Goal: Task Accomplishment & Management: Use online tool/utility

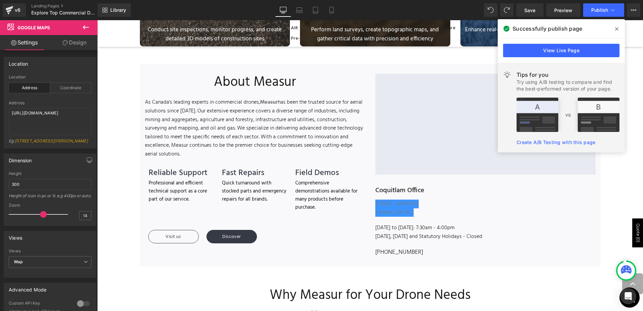
click at [617, 29] on icon at bounding box center [616, 28] width 3 height 3
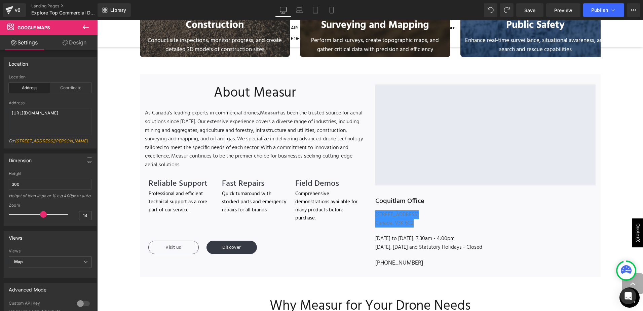
scroll to position [476, 0]
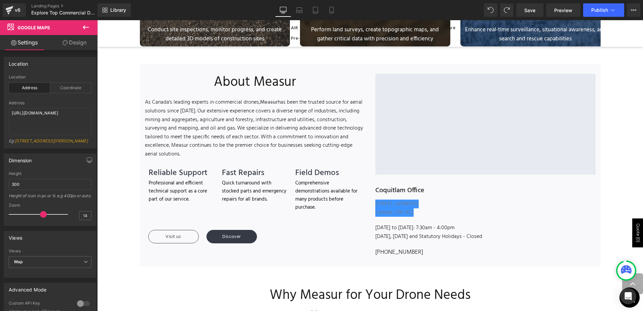
click at [605, 83] on div "Explore Top Commercial Drones in [GEOGRAPHIC_DATA] Heading Welcome to Measur, y…" at bounding box center [370, 299] width 546 height 1403
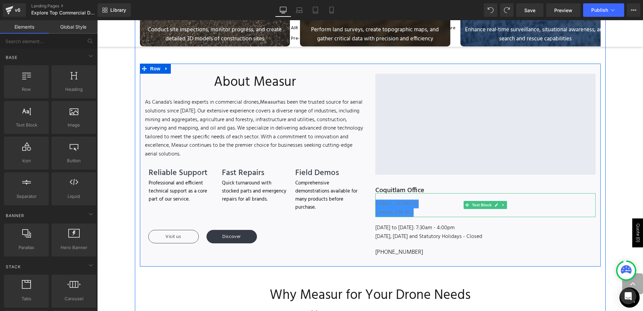
drag, startPoint x: 417, startPoint y: 216, endPoint x: 421, endPoint y: 213, distance: 5.5
click at [417, 217] on div at bounding box center [486, 217] width 220 height 0
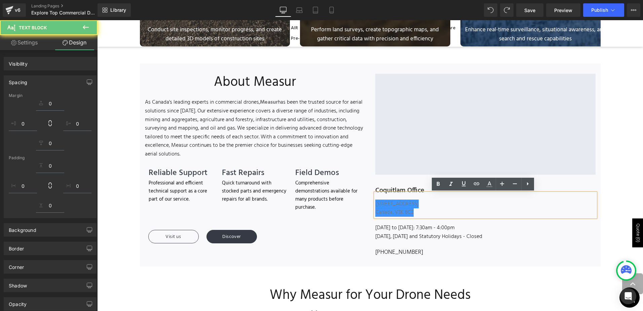
click at [421, 213] on div "Canada, V3K 6C2" at bounding box center [486, 212] width 220 height 9
click at [420, 213] on div "Canada, V3K 6C2" at bounding box center [486, 212] width 220 height 9
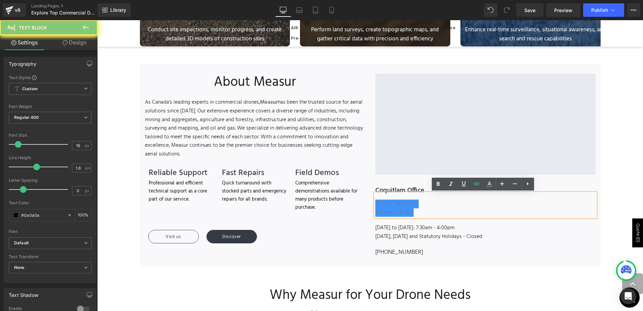
click at [420, 213] on div "Canada, V3K 6C2" at bounding box center [486, 212] width 220 height 9
drag, startPoint x: 417, startPoint y: 213, endPoint x: 358, endPoint y: 202, distance: 60.3
click at [370, 203] on div "Google Maps Coquitlam Office Heading [STREET_ADDRESS] Text Block [DATE] to [DAT…" at bounding box center [485, 166] width 230 height 184
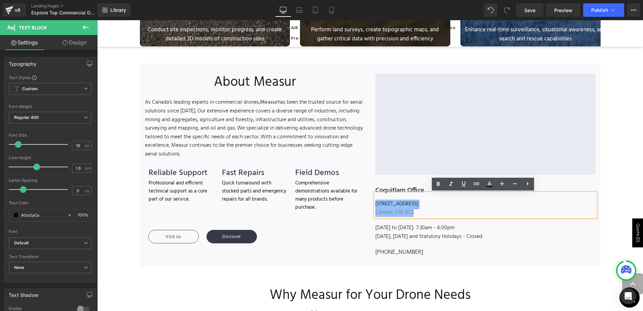
click at [343, 237] on div "Discover" at bounding box center [286, 236] width 159 height 13
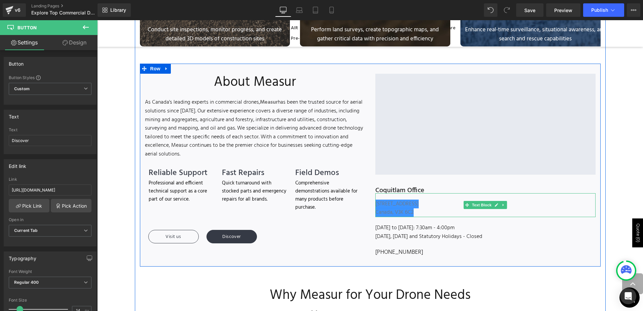
click at [424, 214] on div "Canada, V3K 6C2" at bounding box center [486, 212] width 220 height 9
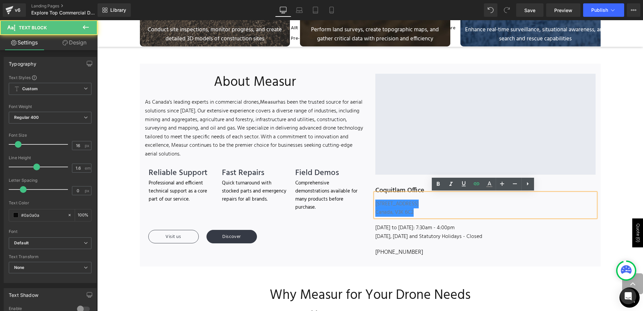
click at [424, 214] on div "Canada, V3K 6C2" at bounding box center [486, 212] width 220 height 9
click at [421, 214] on div "Canada, V3K 6C2" at bounding box center [486, 212] width 220 height 9
drag, startPoint x: 415, startPoint y: 213, endPoint x: 412, endPoint y: 212, distance: 3.8
click at [412, 212] on div "Canada, V3K 6C2" at bounding box center [486, 212] width 220 height 9
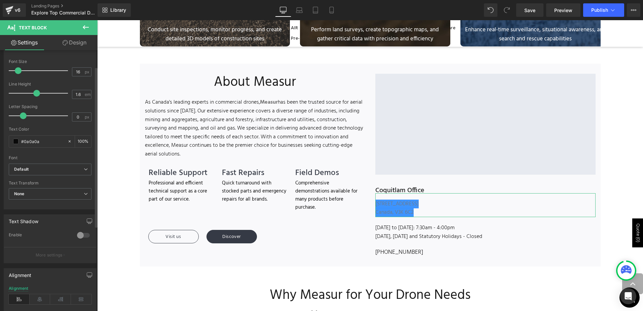
scroll to position [0, 0]
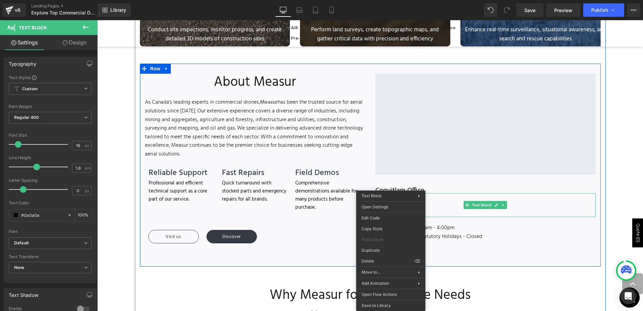
click at [447, 211] on div "Canada, V3K 6C2" at bounding box center [486, 212] width 220 height 9
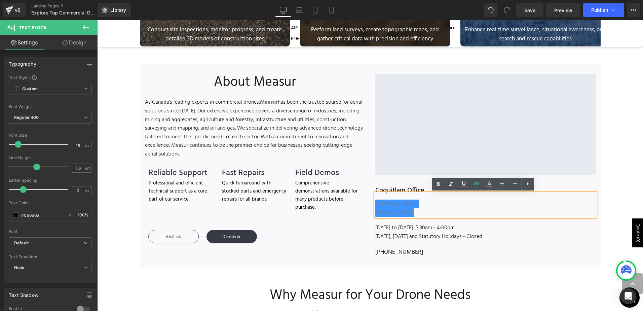
drag, startPoint x: 430, startPoint y: 213, endPoint x: 412, endPoint y: 213, distance: 18.2
click at [411, 213] on div "Canada, V3K 6C2" at bounding box center [486, 212] width 220 height 9
click at [489, 182] on icon at bounding box center [490, 184] width 8 height 8
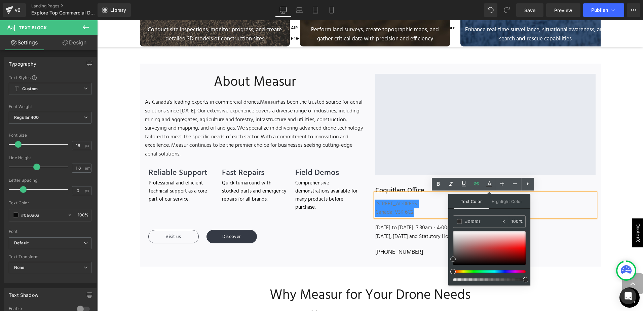
type input "#000000"
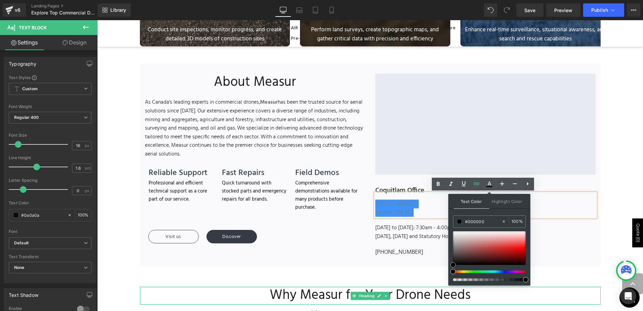
drag, startPoint x: 550, startPoint y: 270, endPoint x: 445, endPoint y: 277, distance: 105.2
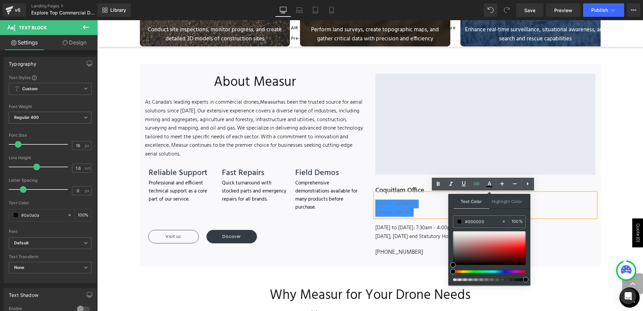
click at [529, 183] on icon at bounding box center [528, 184] width 8 height 8
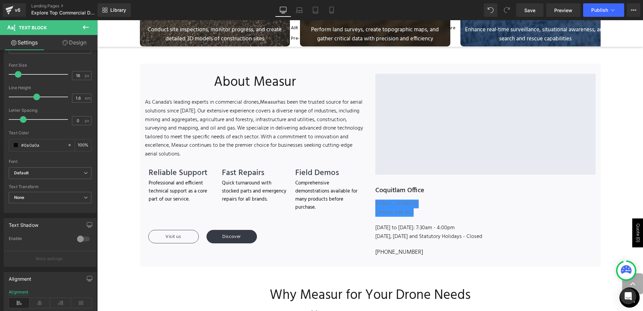
scroll to position [67, 0]
click at [70, 42] on link "Design" at bounding box center [74, 42] width 49 height 15
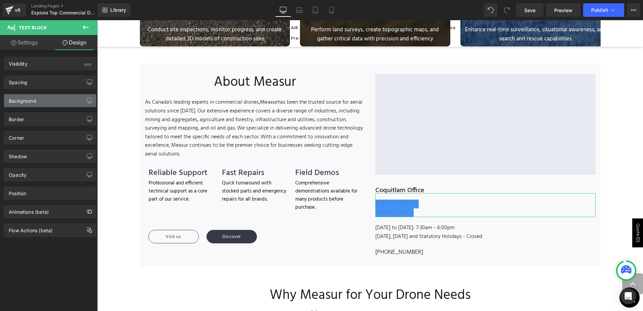
click at [54, 96] on div "Background" at bounding box center [50, 100] width 92 height 13
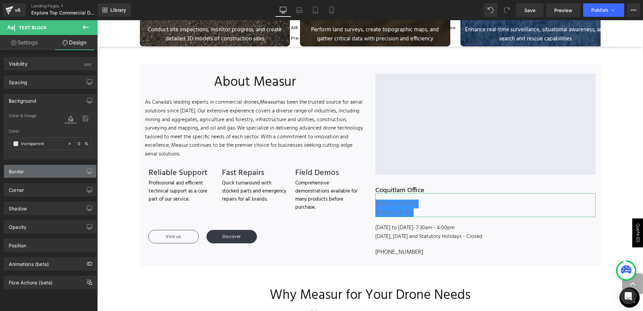
click at [37, 177] on div "Border" at bounding box center [50, 171] width 92 height 13
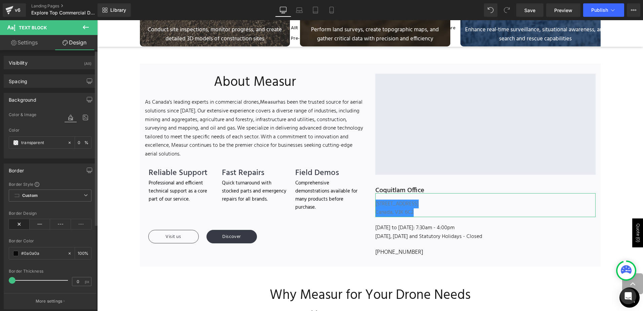
scroll to position [0, 0]
click at [23, 45] on link "Settings" at bounding box center [24, 42] width 49 height 15
type input "100"
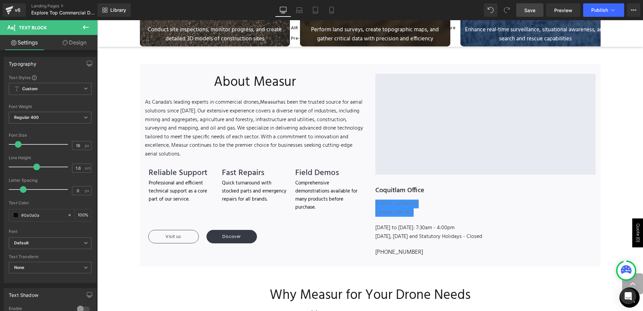
click at [523, 11] on link "Save" at bounding box center [530, 9] width 27 height 13
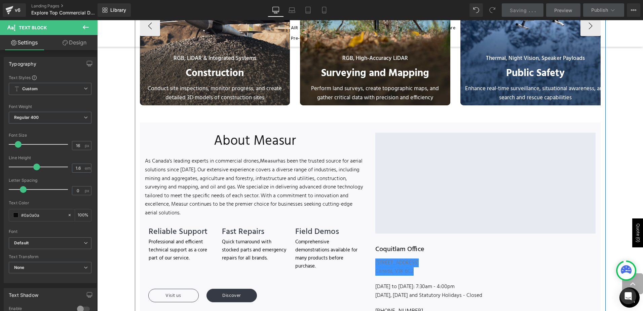
scroll to position [408, 0]
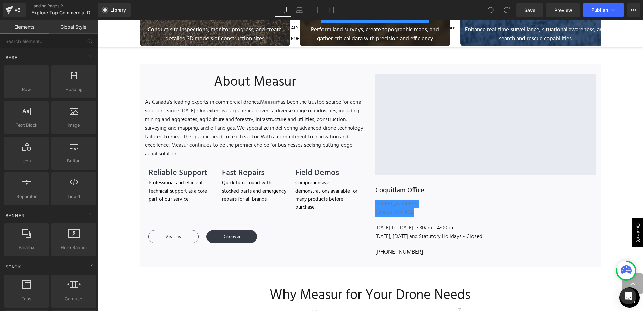
scroll to position [308, 0]
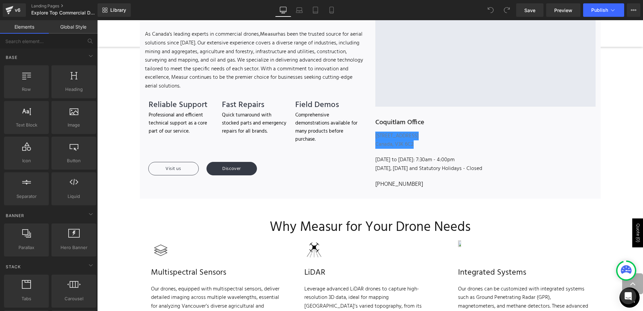
scroll to position [610, 0]
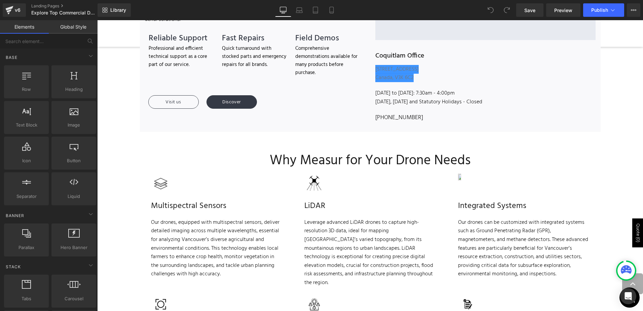
click at [393, 101] on div "[DATE], [DATE] and Statutory Holidays - Closed" at bounding box center [486, 102] width 220 height 9
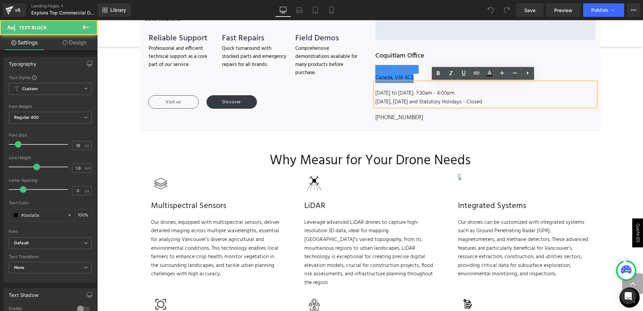
click at [384, 76] on link "Canada, V3K 6C2" at bounding box center [395, 77] width 38 height 9
click at [417, 73] on link "[STREET_ADDRESS]" at bounding box center [397, 69] width 43 height 9
click at [424, 76] on div "Canada, V3K 6C2" at bounding box center [486, 78] width 220 height 9
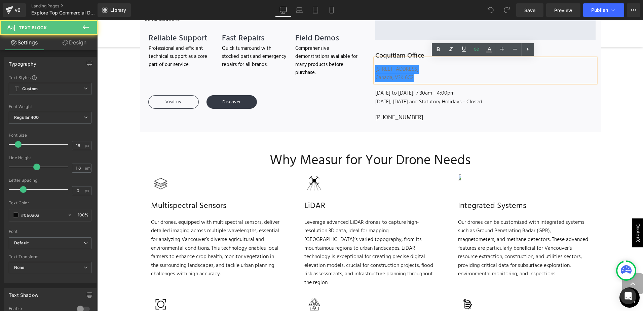
click at [424, 76] on div "Canada, V3K 6C2" at bounding box center [486, 78] width 220 height 9
click at [434, 79] on div "Canada, V3K 6C2" at bounding box center [486, 78] width 220 height 9
click at [531, 46] on icon at bounding box center [528, 49] width 8 height 8
click at [415, 78] on div "Canada, V3K 6C2" at bounding box center [486, 78] width 220 height 9
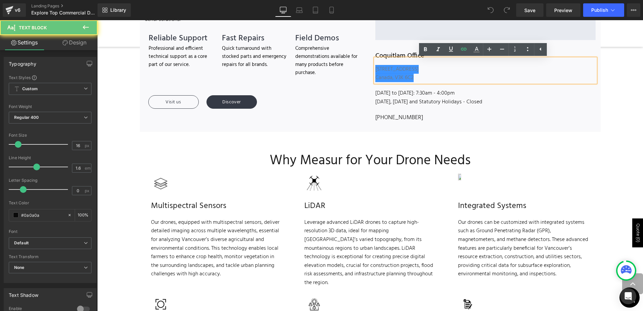
click at [415, 78] on div "Canada, V3K 6C2" at bounding box center [486, 78] width 220 height 9
click at [414, 77] on div "Canada, V3K 6C2" at bounding box center [486, 78] width 220 height 9
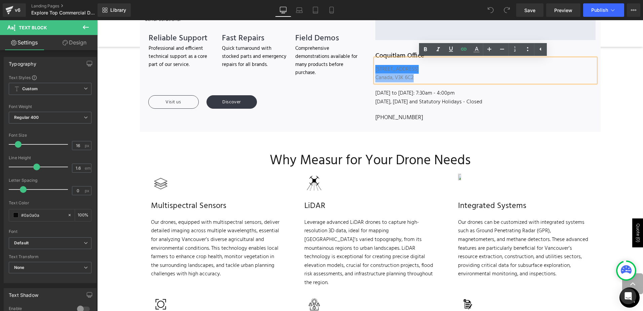
click at [414, 77] on div "Canada, V3K 6C2" at bounding box center [486, 78] width 220 height 9
click at [415, 77] on div "Canada, V3K 6C2" at bounding box center [486, 78] width 220 height 9
drag, startPoint x: 418, startPoint y: 71, endPoint x: 368, endPoint y: 69, distance: 50.5
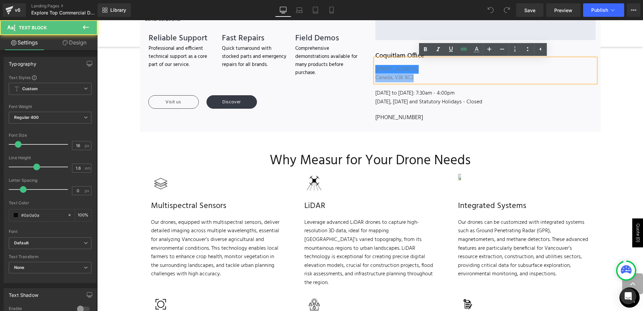
click at [370, 69] on div "Google Maps Coquitlam Office Heading 2388 Canoe Ave #101, Coquitlam, BC Canada,…" at bounding box center [485, 31] width 230 height 184
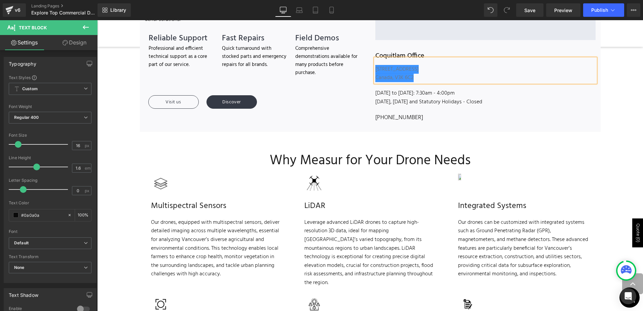
click at [451, 75] on div "Canada, V3K 6C2" at bounding box center [486, 78] width 220 height 9
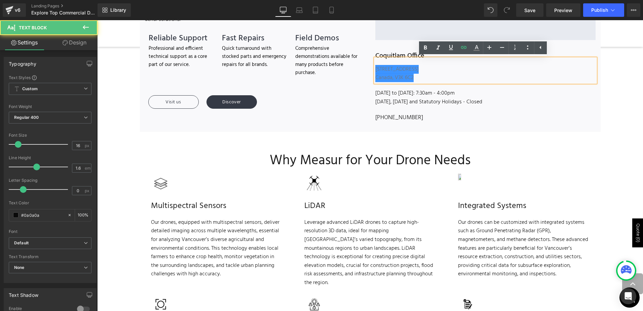
click at [465, 79] on div "Canada, V3K 6C2" at bounding box center [486, 78] width 220 height 9
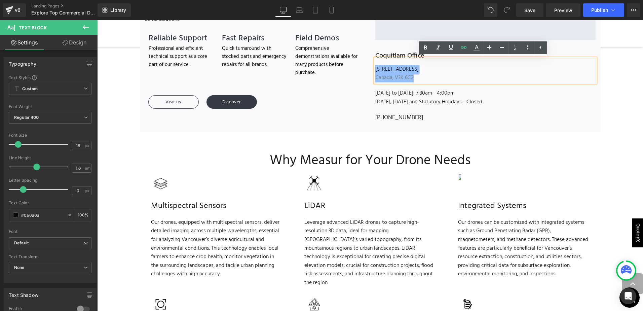
drag, startPoint x: 451, startPoint y: 79, endPoint x: 374, endPoint y: 69, distance: 77.8
click at [376, 69] on div "2388 Canoe Ave #101, Coquitlam, BC Canada, V3K 6C2" at bounding box center [486, 71] width 220 height 24
copy div "2388 Canoe Ave #101, Coquitlam, BC Canada, V3K 6C2"
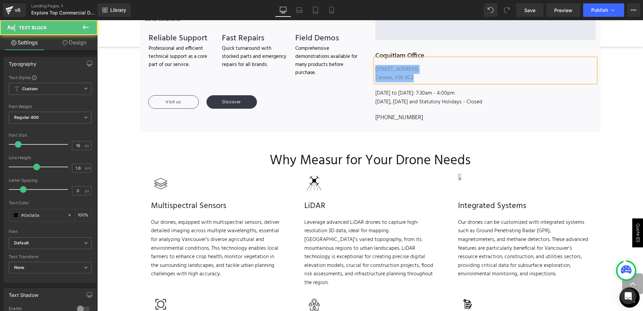
click at [460, 78] on div "Canada, V3K 6C2" at bounding box center [486, 78] width 220 height 9
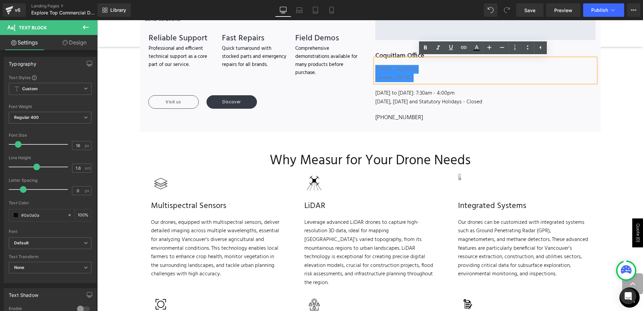
drag, startPoint x: 454, startPoint y: 77, endPoint x: 422, endPoint y: 79, distance: 32.0
click at [422, 79] on div "Canada, V3K 6C2" at bounding box center [486, 78] width 220 height 9
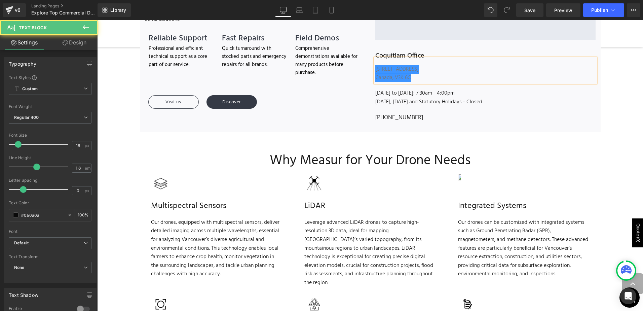
click at [422, 80] on div "Canada, V3K 6C" at bounding box center [486, 78] width 220 height 9
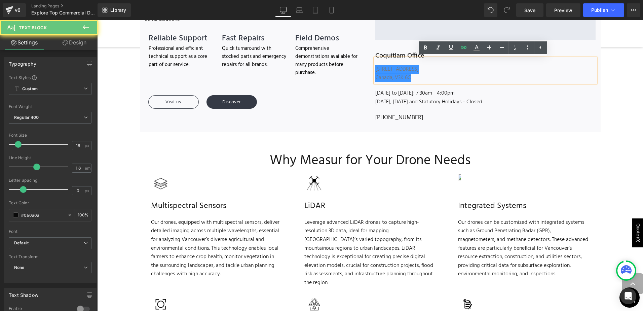
click at [422, 80] on div "Canada, V3K 6C" at bounding box center [486, 78] width 220 height 9
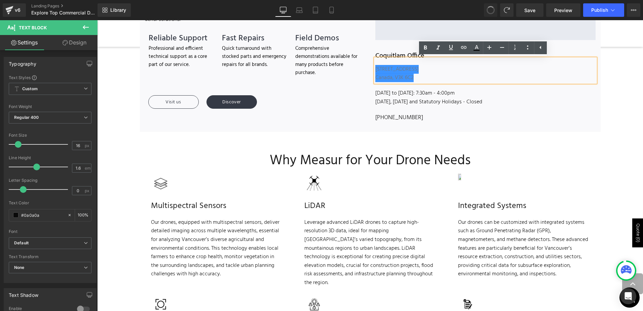
drag, startPoint x: 421, startPoint y: 82, endPoint x: 418, endPoint y: 80, distance: 3.9
click at [420, 81] on div "Canada, V3K 6C2" at bounding box center [486, 78] width 220 height 9
drag, startPoint x: 416, startPoint y: 78, endPoint x: 373, endPoint y: 68, distance: 44.5
click at [376, 68] on div "2388 Canoe Ave #101, Coquitlam, BC Canada, V3K 6C2" at bounding box center [486, 71] width 220 height 24
copy div "2388 Canoe Ave #101, Coquitlam, BC Canada, V3K 6C2"
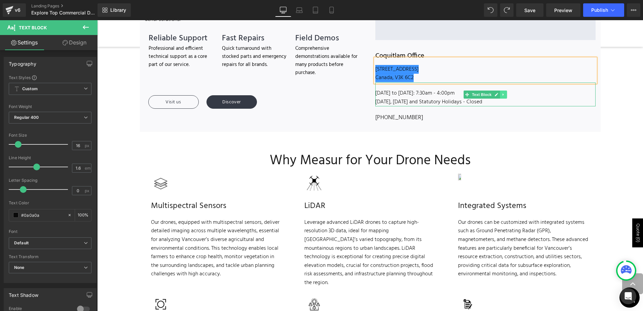
click at [501, 92] on link at bounding box center [503, 95] width 7 height 8
click at [498, 94] on icon at bounding box center [500, 95] width 4 height 4
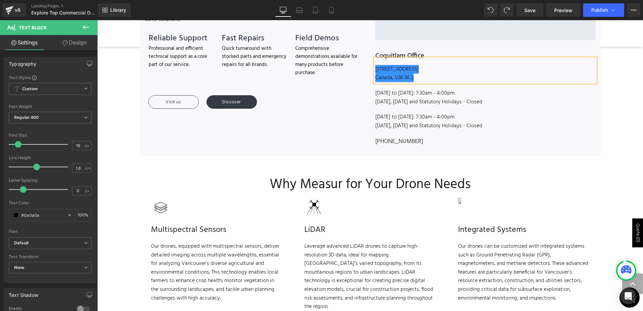
click at [442, 102] on div "[DATE], [DATE] and Statutory Holidays - Closed" at bounding box center [486, 102] width 220 height 9
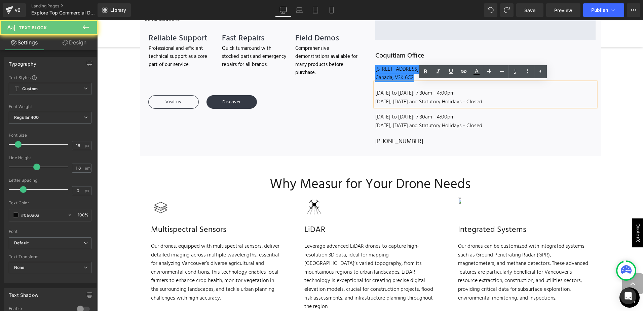
click at [442, 102] on div "[DATE], [DATE] and Statutory Holidays - Closed" at bounding box center [486, 102] width 220 height 9
click at [442, 98] on div "[DATE], [DATE] and Statutory Holidays - Closed" at bounding box center [486, 102] width 220 height 9
drag, startPoint x: 507, startPoint y: 95, endPoint x: 458, endPoint y: 102, distance: 49.3
click at [438, 101] on div "Monday to Friday: 7:30am - 4:00pm Saturday, Sunday and Statutory Holidays - Clo…" at bounding box center [486, 94] width 220 height 24
click at [498, 103] on div "[DATE], [DATE] and Statutory Holidays - Closed" at bounding box center [486, 102] width 220 height 9
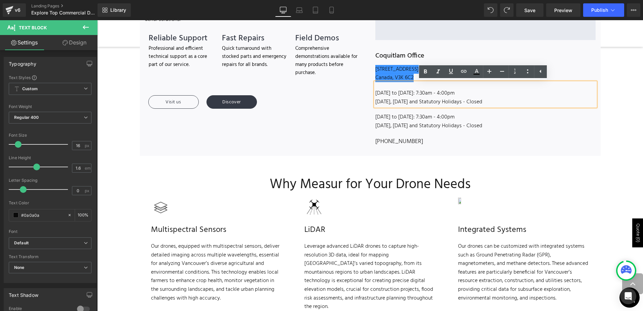
drag, startPoint x: 499, startPoint y: 100, endPoint x: 375, endPoint y: 92, distance: 124.4
click at [376, 92] on div "Monday to Friday: 7:30am - 4:00pm Saturday, Sunday and Statutory Holidays - Clo…" at bounding box center [486, 94] width 220 height 24
paste div
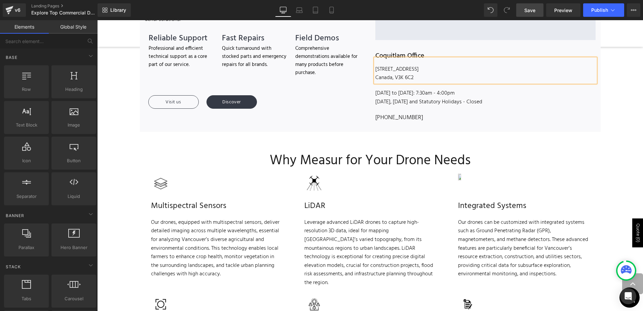
click at [531, 7] on span "Save" at bounding box center [530, 10] width 11 height 7
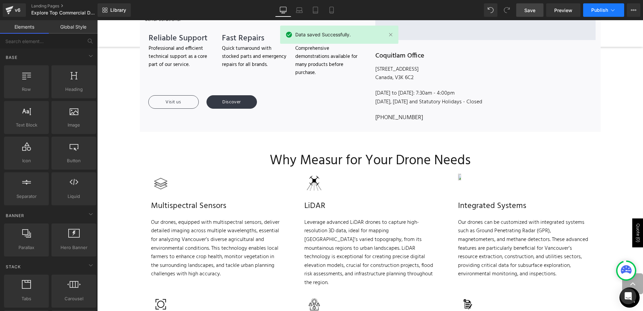
click at [611, 11] on icon at bounding box center [613, 10] width 7 height 7
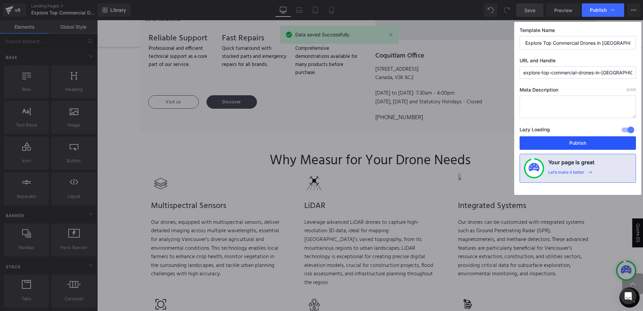
drag, startPoint x: 556, startPoint y: 146, endPoint x: 415, endPoint y: 66, distance: 162.0
click at [556, 146] on button "Publish" at bounding box center [578, 142] width 116 height 13
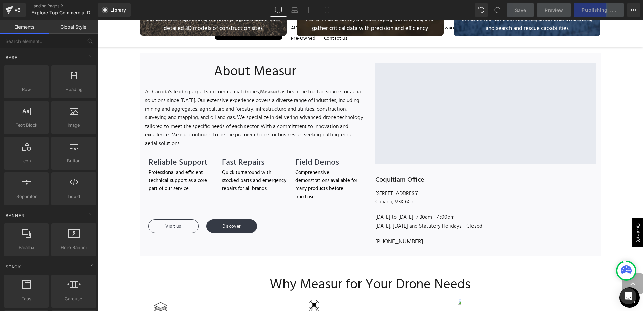
scroll to position [476, 0]
